Goal: Task Accomplishment & Management: Complete application form

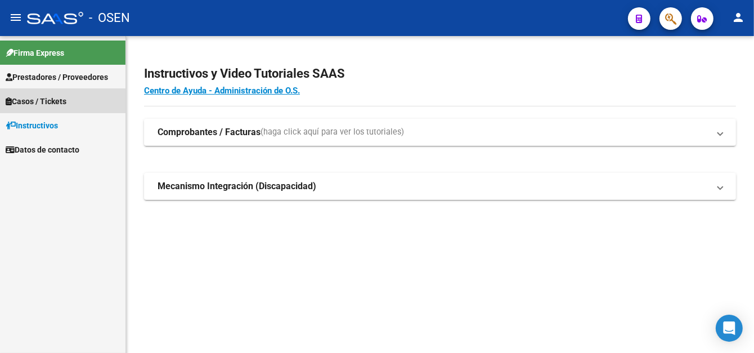
click at [49, 100] on span "Casos / Tickets" at bounding box center [36, 101] width 61 height 12
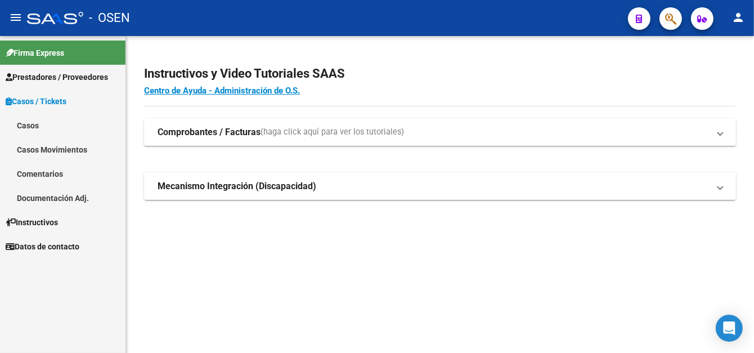
click at [54, 80] on span "Prestadores / Proveedores" at bounding box center [57, 77] width 102 height 12
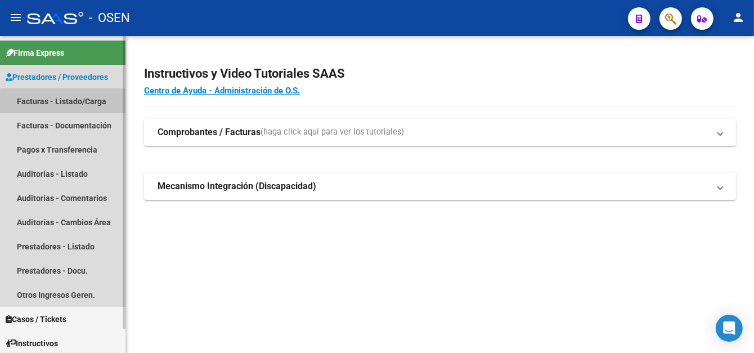
click at [71, 105] on link "Facturas - Listado/Carga" at bounding box center [63, 101] width 126 height 24
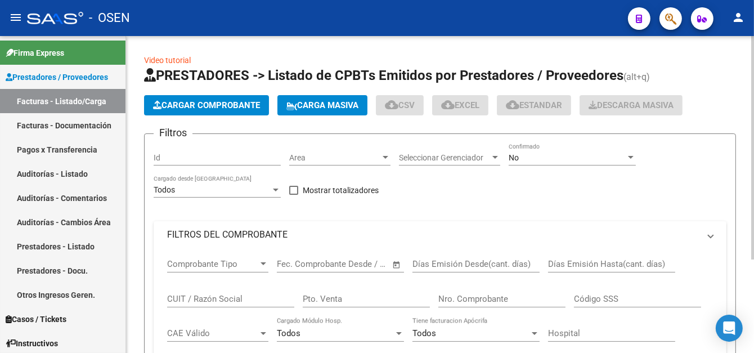
click at [172, 100] on span "Cargar Comprobante" at bounding box center [206, 105] width 107 height 10
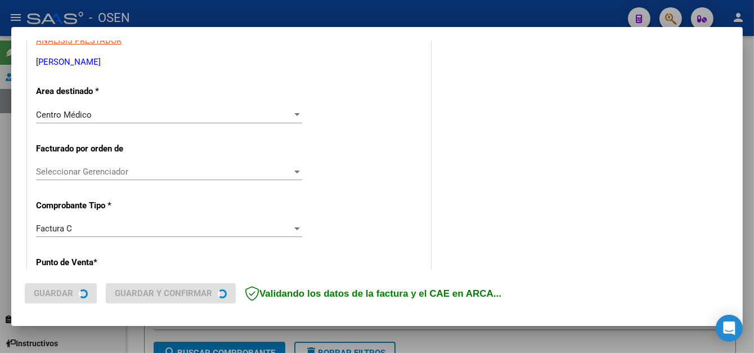
scroll to position [225, 0]
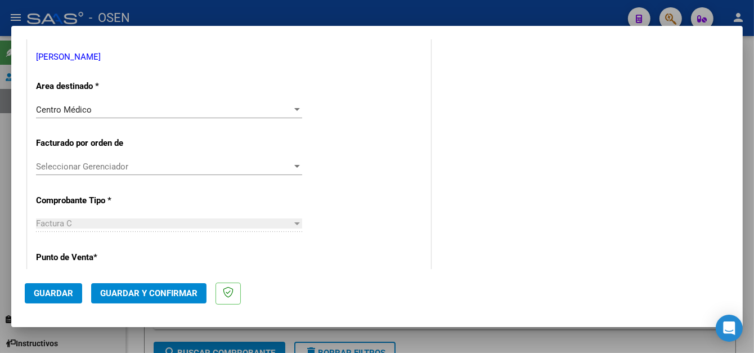
click at [51, 288] on span "Guardar" at bounding box center [53, 293] width 39 height 10
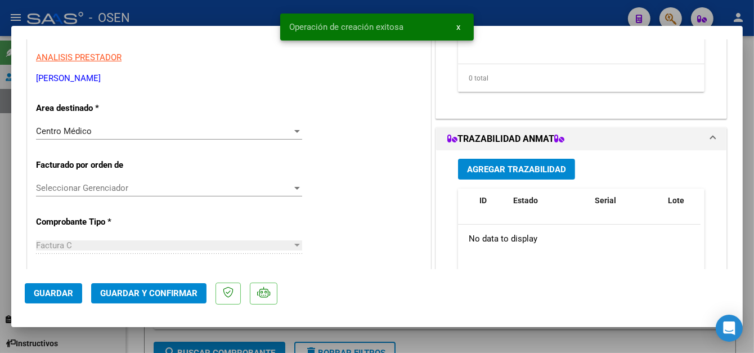
click at [68, 291] on span "Guardar" at bounding box center [53, 293] width 39 height 10
drag, startPoint x: 236, startPoint y: 11, endPoint x: 261, endPoint y: 3, distance: 25.8
click at [241, 10] on div at bounding box center [377, 176] width 754 height 353
type input "$ 0,00"
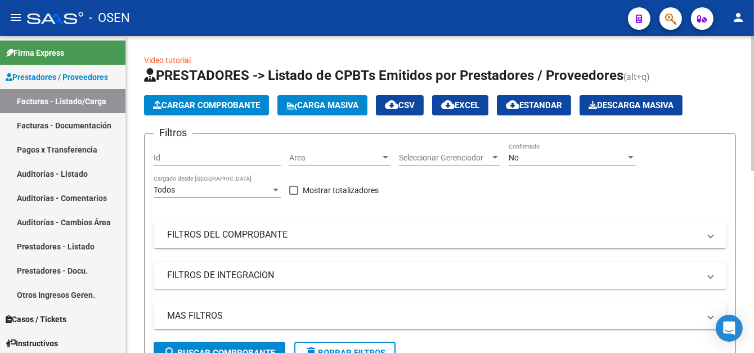
click at [254, 106] on span "Cargar Comprobante" at bounding box center [206, 105] width 107 height 10
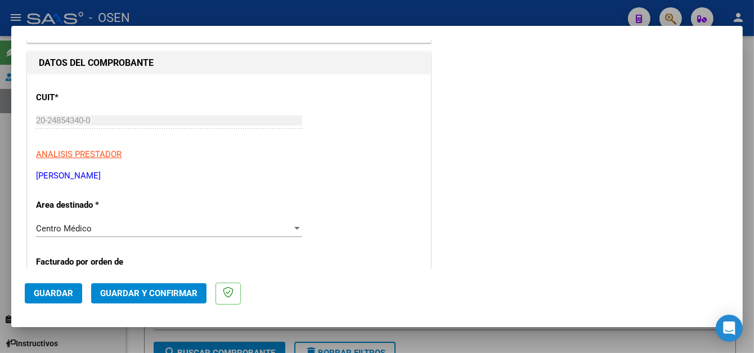
scroll to position [113, 0]
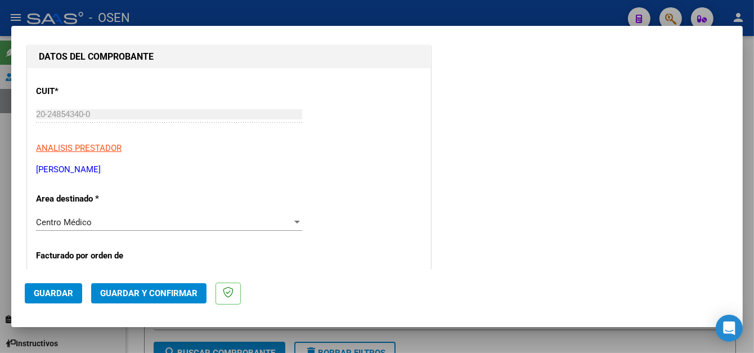
drag, startPoint x: 53, startPoint y: 287, endPoint x: 59, endPoint y: 270, distance: 18.5
click at [53, 286] on button "Guardar" at bounding box center [53, 293] width 57 height 20
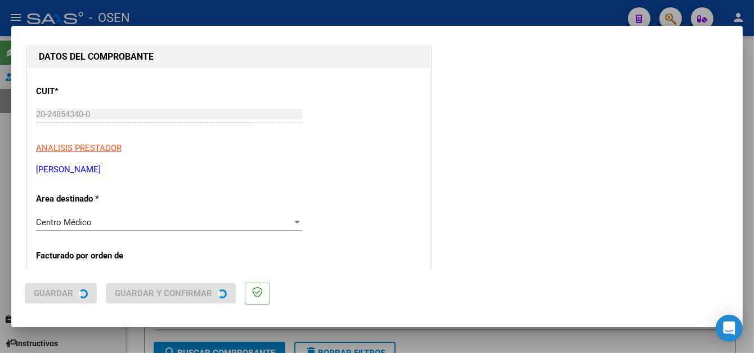
click at [189, 15] on div at bounding box center [377, 176] width 754 height 353
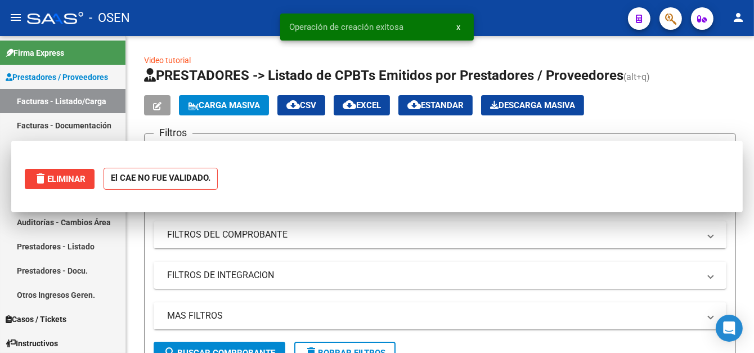
scroll to position [0, 0]
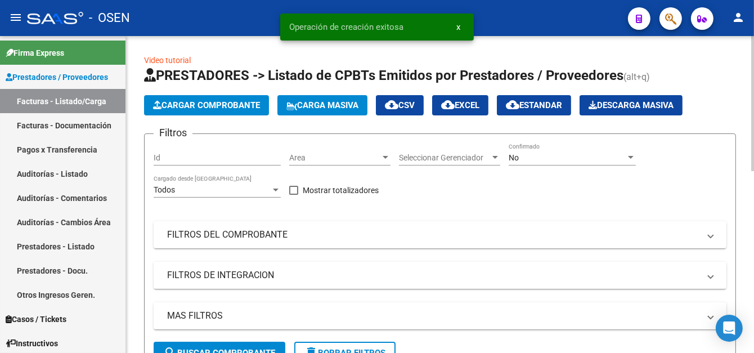
click at [227, 95] on button "Cargar Comprobante" at bounding box center [206, 105] width 125 height 20
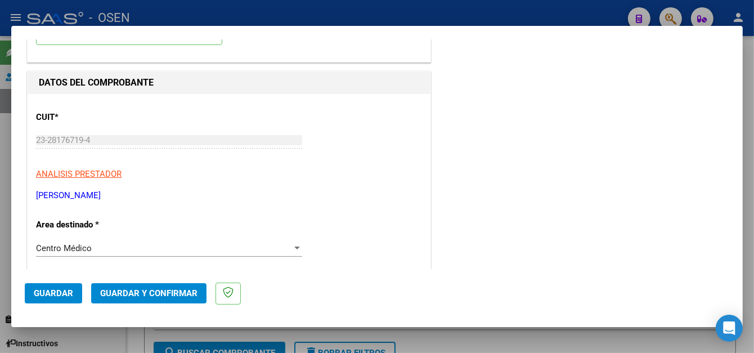
scroll to position [113, 0]
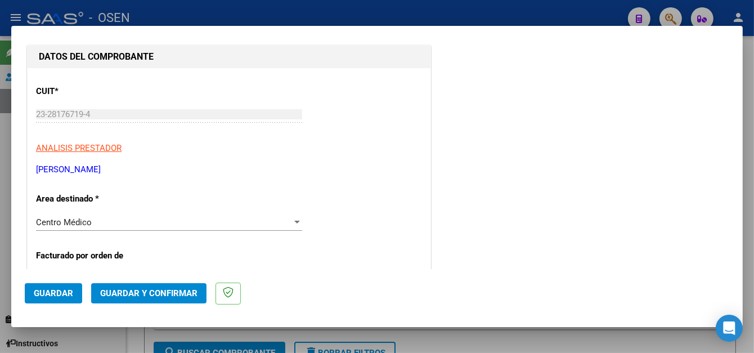
click at [61, 289] on span "Guardar" at bounding box center [53, 293] width 39 height 10
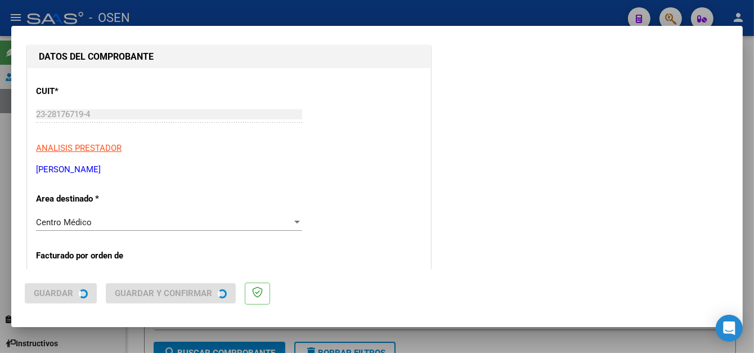
click at [249, 5] on div at bounding box center [377, 176] width 754 height 353
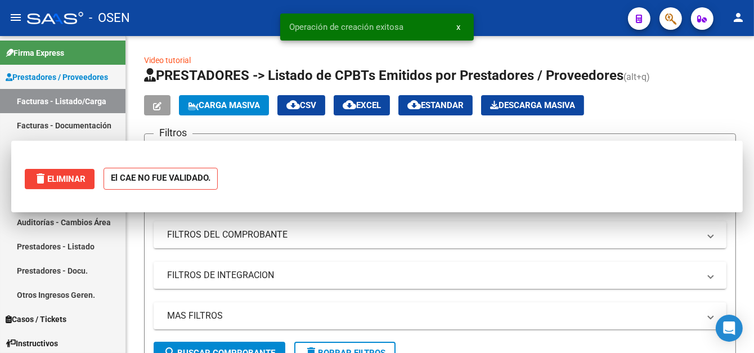
scroll to position [0, 0]
